Goal: Task Accomplishment & Management: Complete application form

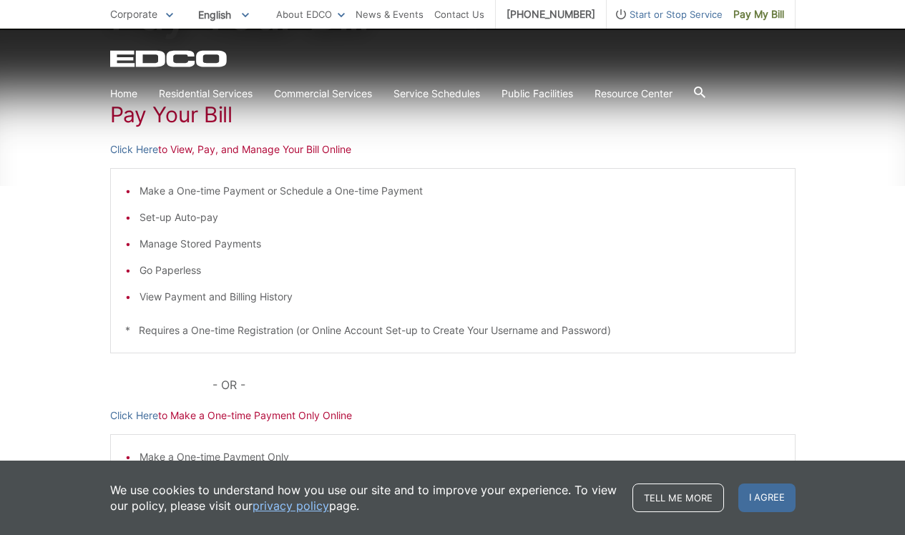
scroll to position [222, 0]
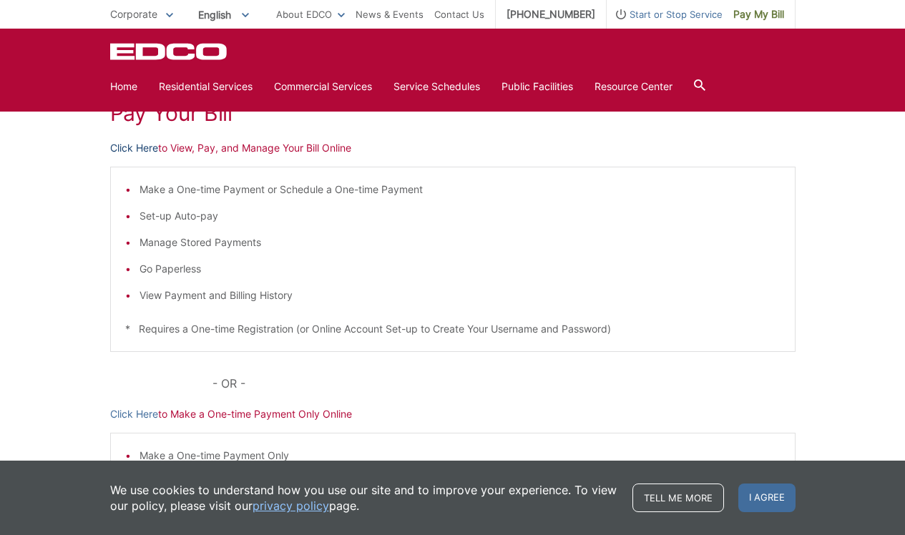
click at [137, 149] on link "Click Here" at bounding box center [134, 148] width 48 height 16
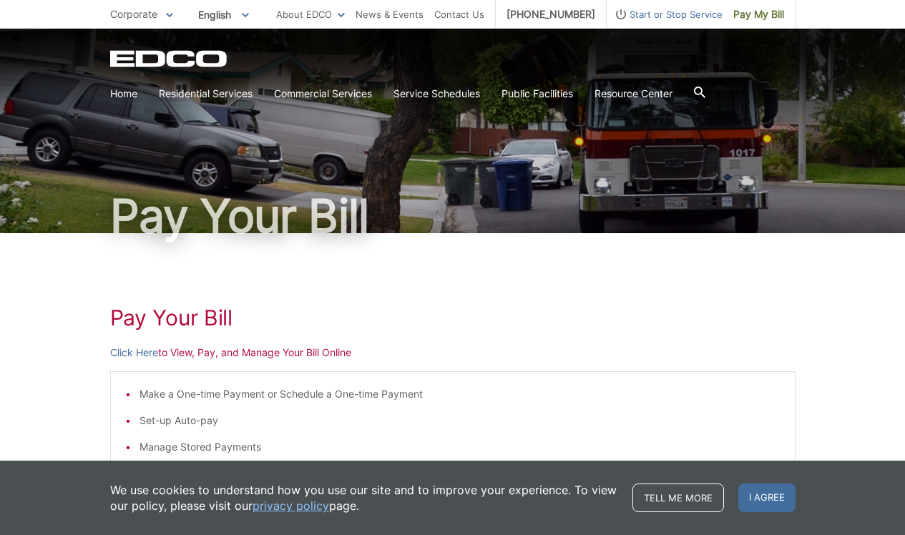
scroll to position [0, 0]
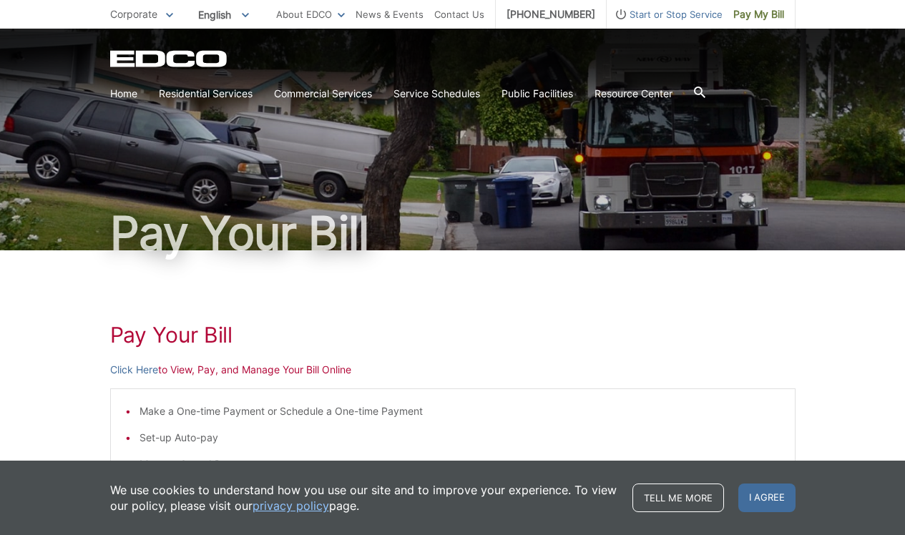
click at [284, 231] on h1 "Pay Your Bill" at bounding box center [453, 233] width 686 height 46
click at [669, 17] on span "Start or Stop Service" at bounding box center [665, 14] width 116 height 16
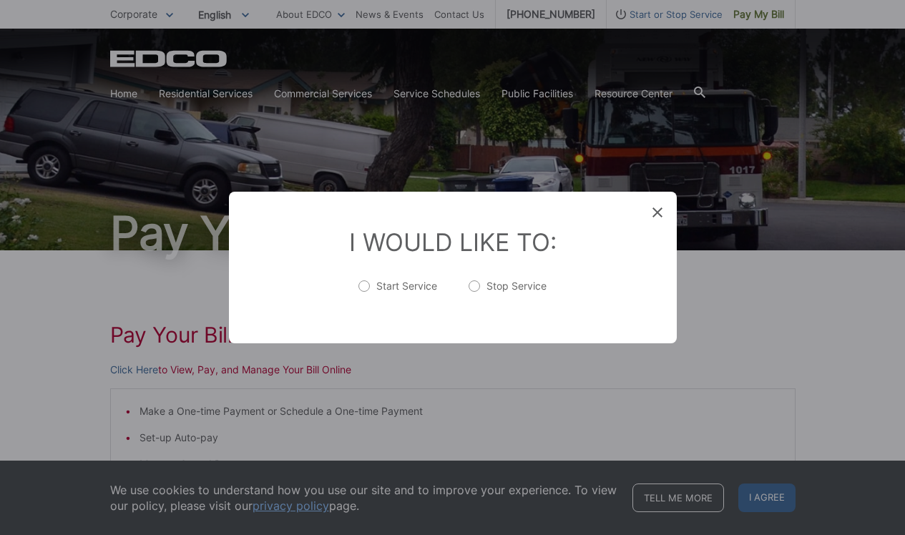
click at [369, 287] on label "Start Service" at bounding box center [398, 293] width 79 height 29
radio input "true"
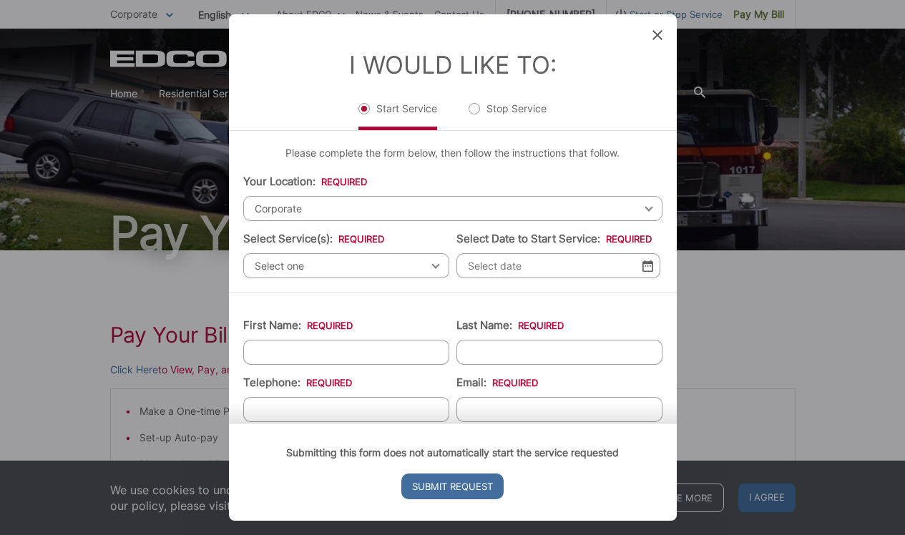
click at [356, 212] on span "Corporate" at bounding box center [452, 208] width 419 height 25
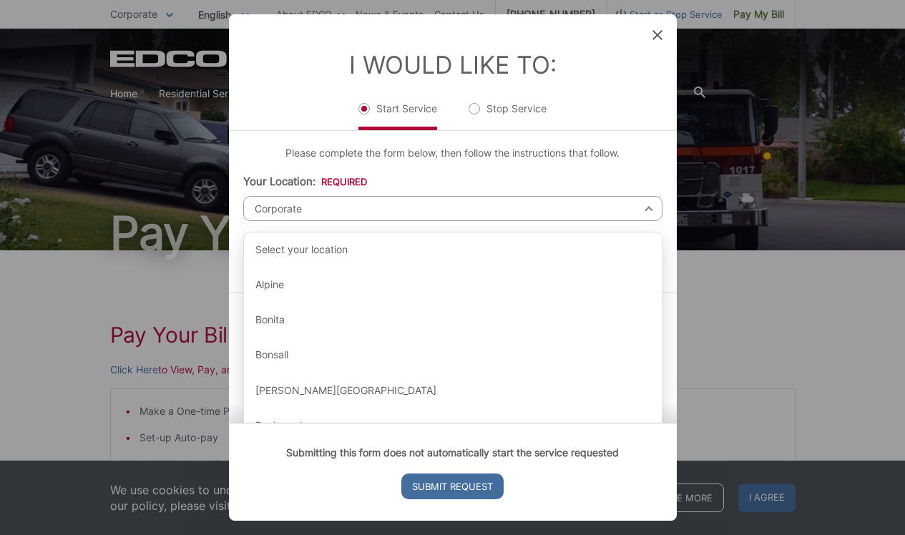
click at [434, 174] on li "Your Location: * Select your location Alpine Bonita Bonsall Borrego Springs Bou…" at bounding box center [452, 197] width 419 height 47
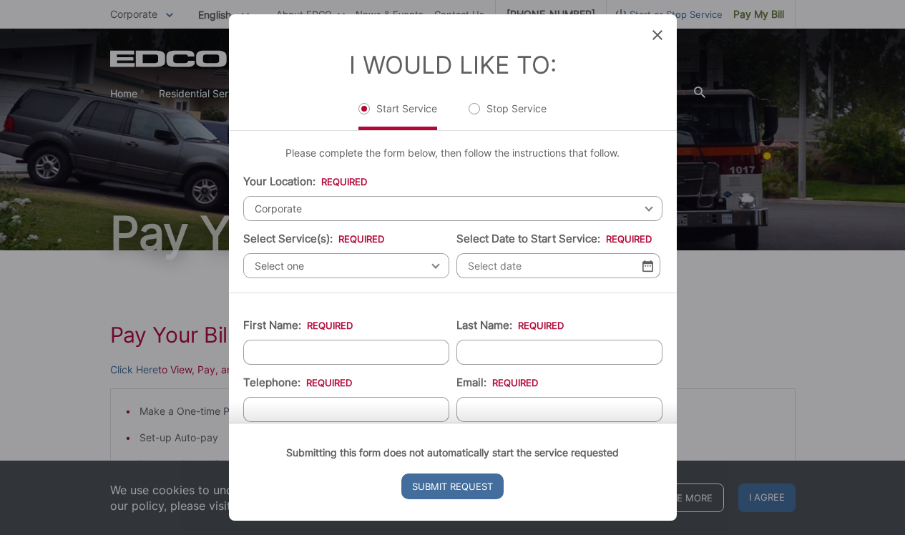
click at [344, 273] on span "Select one" at bounding box center [346, 265] width 206 height 25
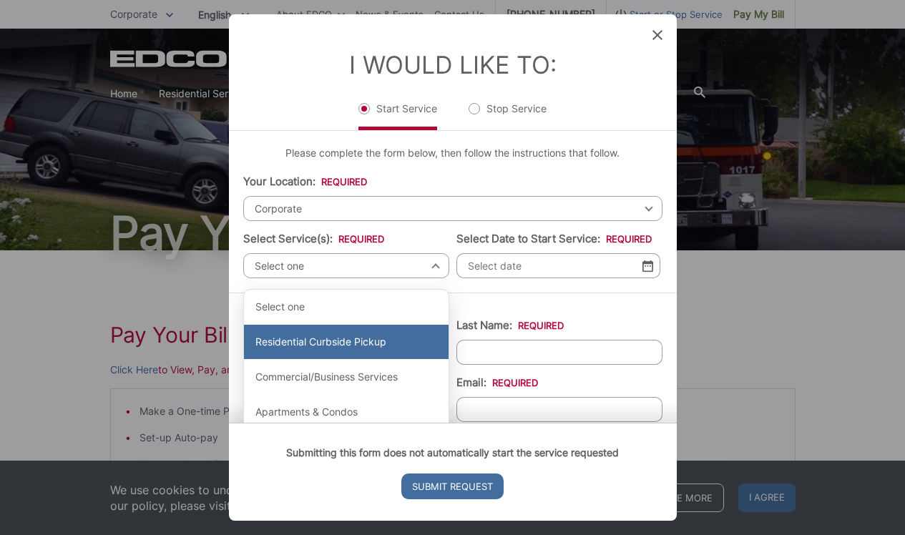
click at [346, 341] on div "Residential Curbside Pickup" at bounding box center [346, 342] width 205 height 34
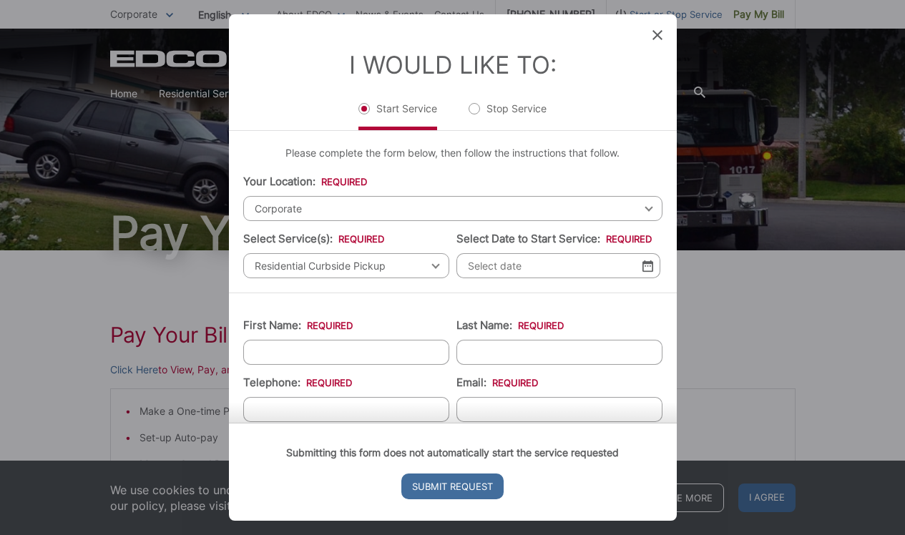
click at [432, 169] on div "Please complete the form below, then follow the instructions that follow. Your …" at bounding box center [453, 212] width 448 height 162
click at [344, 354] on input "First Name: *" at bounding box center [346, 352] width 206 height 25
type input "Patricia"
type input "Terrell"
type input "2132004547"
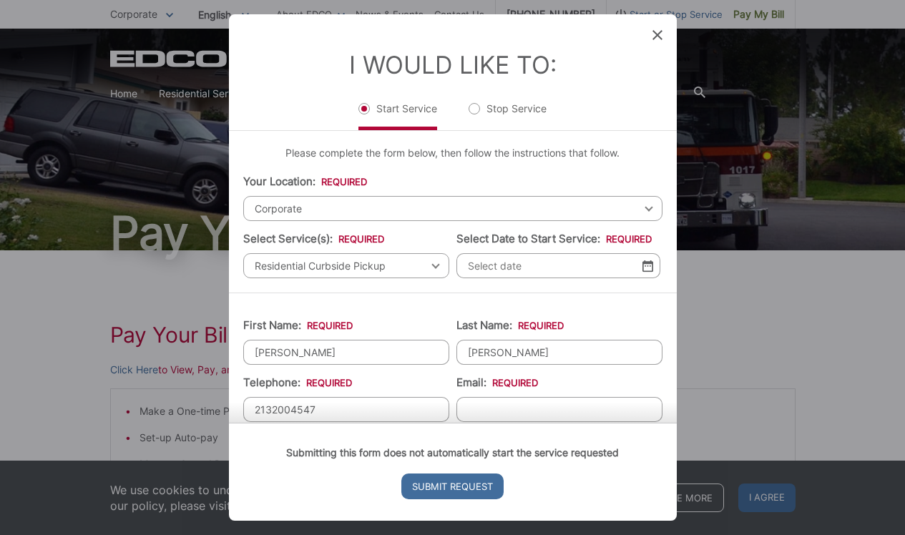
type input "DrTerrell.ox.ac.uk@gmail.com"
type input "2220 Park Newport, Apt 324"
type input "Newport Beach"
type input "92660"
type input "(213) 200-4547"
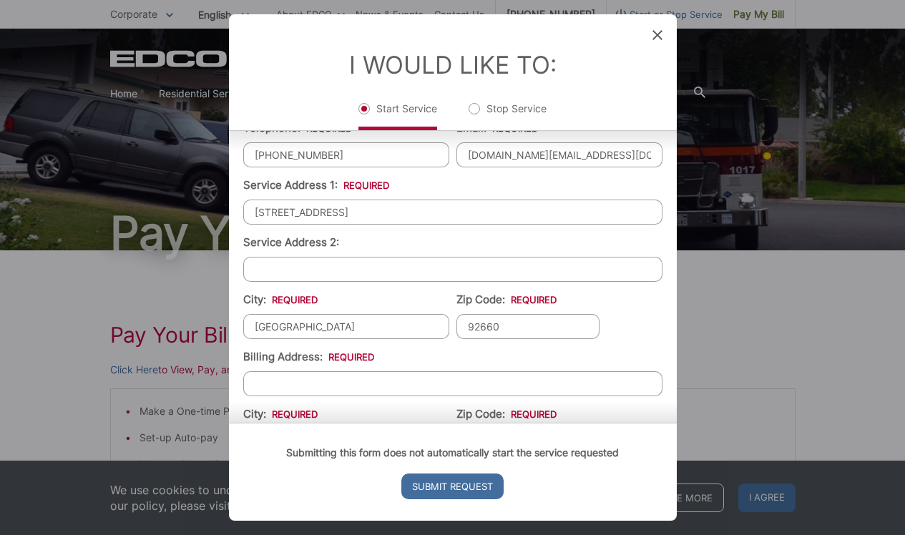
scroll to position [260, 0]
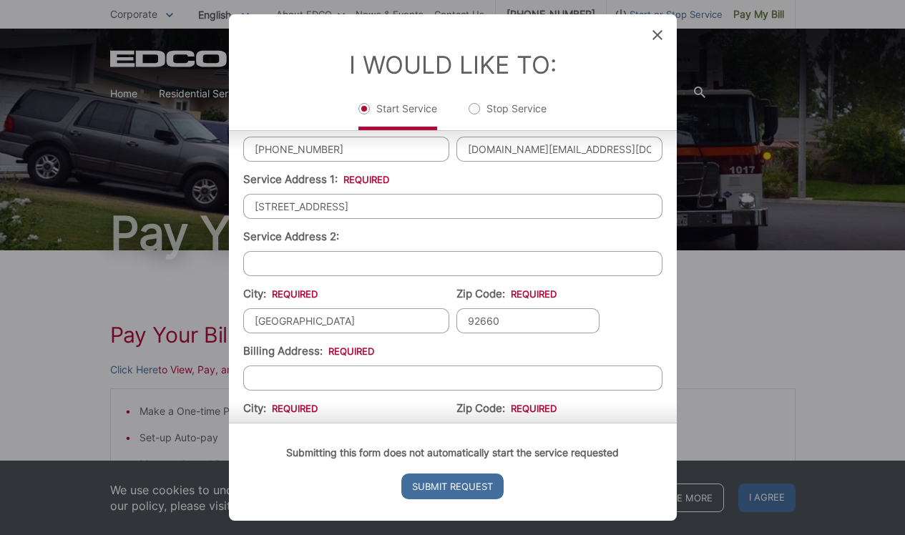
drag, startPoint x: 406, startPoint y: 204, endPoint x: 238, endPoint y: 203, distance: 168.2
click at [238, 203] on div "First Name: * Patricia Last Name: * Terrell Telephone: * (213) 200-4547 Email: …" at bounding box center [453, 301] width 448 height 538
type input "13406 Aubrey Street"
type input "(213) 200-4547"
drag, startPoint x: 342, startPoint y: 320, endPoint x: 213, endPoint y: 314, distance: 128.9
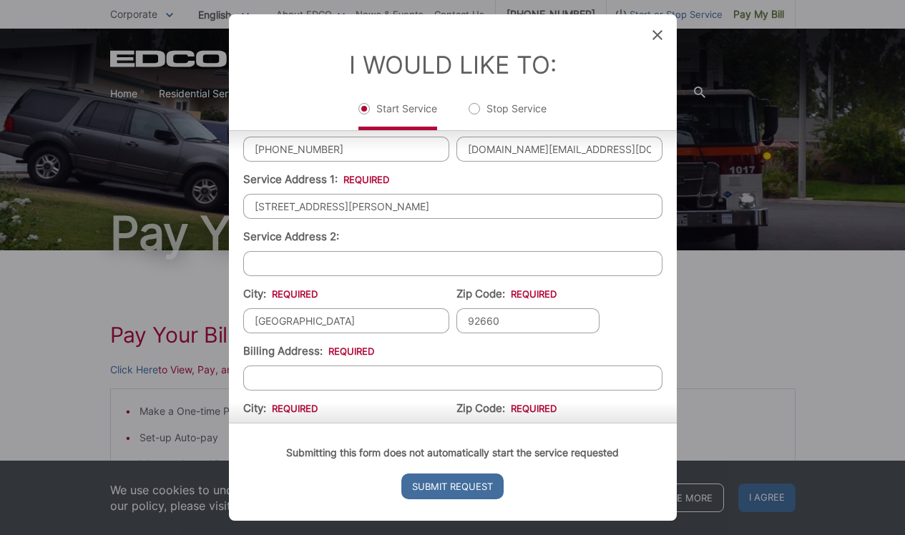
click at [213, 315] on div "Entry Status None In Progress Completed None None In Progress Completed I Would…" at bounding box center [452, 267] width 905 height 535
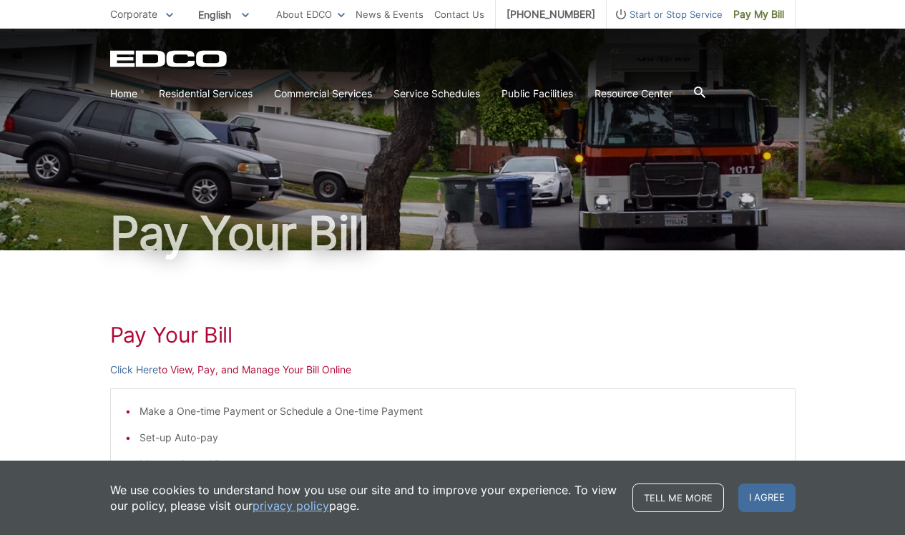
click at [391, 349] on div "Pay Your Bill Click Here to View, Pay, and Manage Your Bill Online Make a One-t…" at bounding box center [453, 538] width 686 height 577
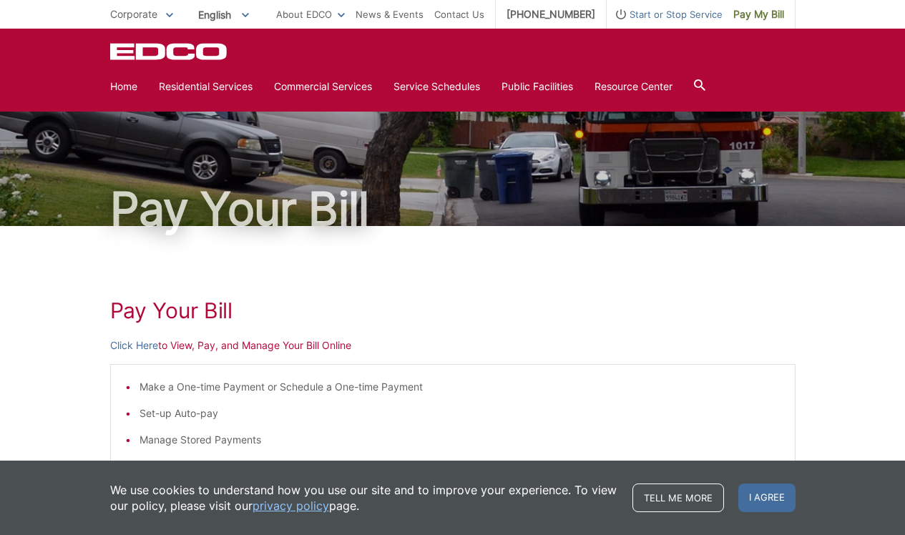
scroll to position [0, 0]
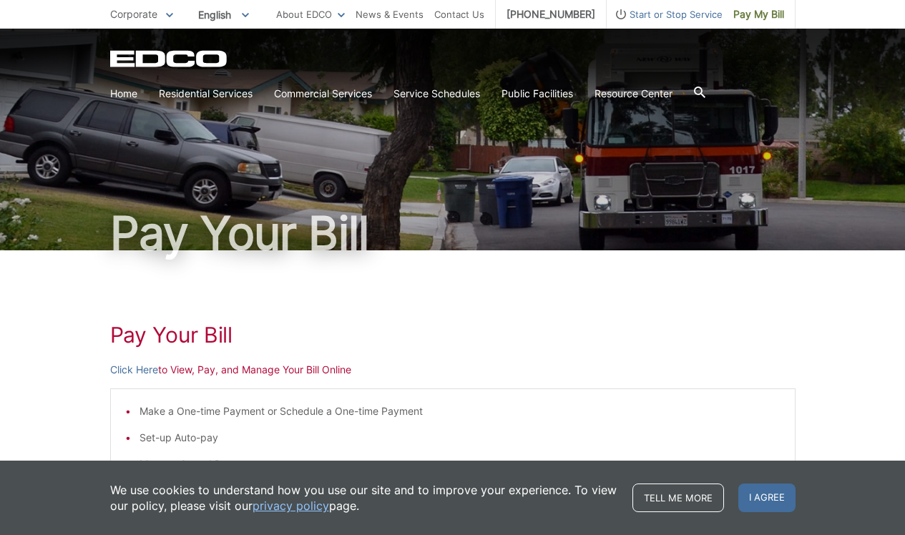
click at [195, 62] on icon "EDCD logo. Return to the homepage." at bounding box center [169, 59] width 118 height 16
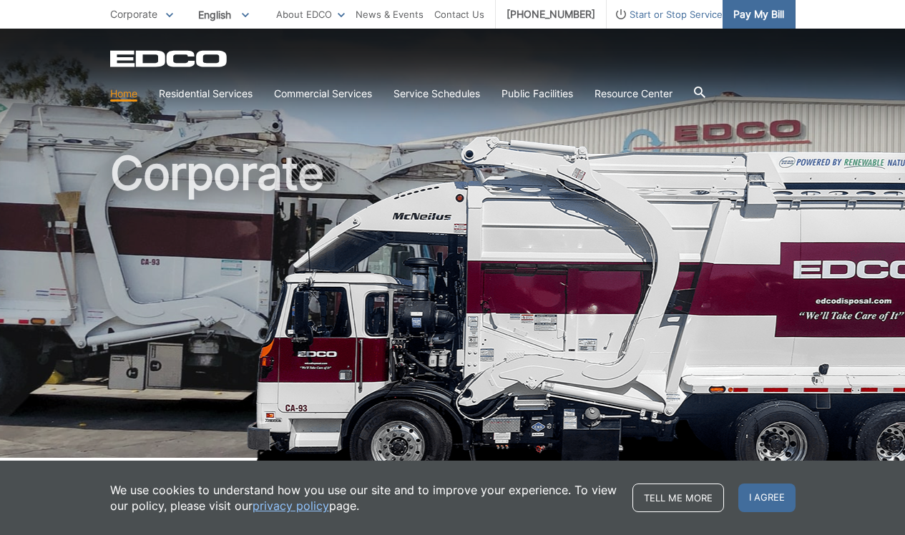
click at [765, 21] on span "Pay My Bill" at bounding box center [759, 14] width 51 height 16
